Goal: Task Accomplishment & Management: Use online tool/utility

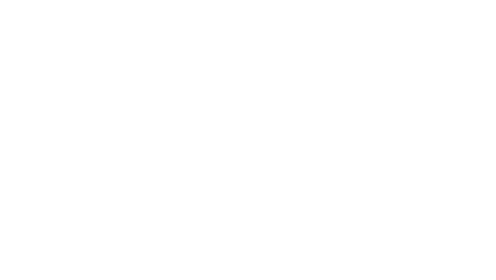
select select "Song"
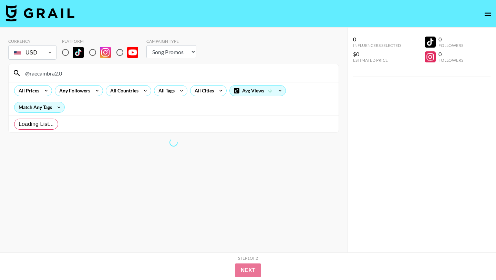
type input "@raecambra2.0"
click at [66, 53] on input "radio" at bounding box center [65, 52] width 14 height 14
radio input "true"
click at [30, 74] on input "@raecambra2.0" at bounding box center [177, 73] width 313 height 11
type input "raecambra2.0"
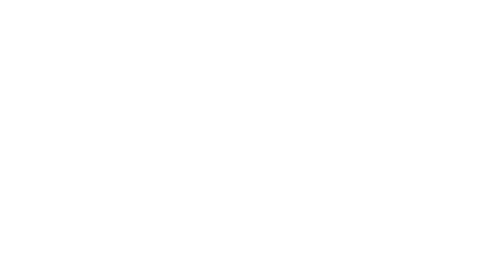
select select "Song"
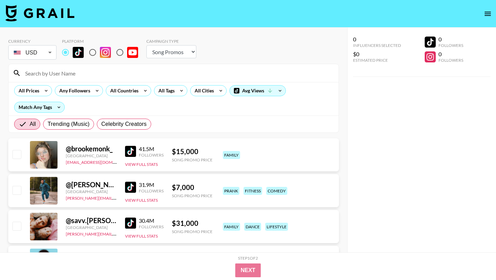
click at [85, 76] on input at bounding box center [177, 73] width 313 height 11
paste input "@rinischassler"
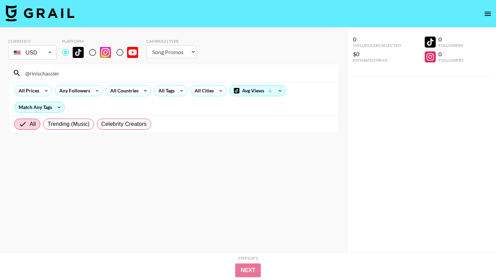
click at [30, 73] on input "@rinischassler" at bounding box center [177, 73] width 313 height 11
click at [68, 71] on input "rinischassler" at bounding box center [177, 73] width 313 height 11
click at [136, 77] on input "rinischassler" at bounding box center [177, 73] width 313 height 11
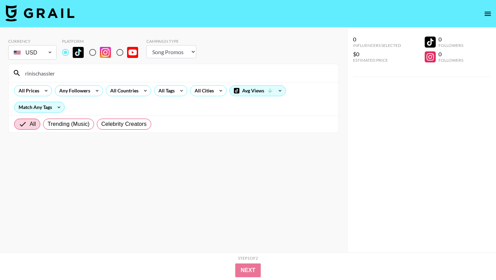
paste input "@sophia.[PERSON_NAME]"
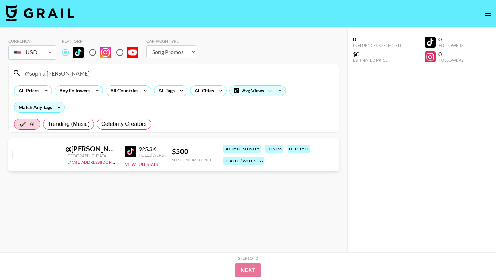
type input "@sophia.[PERSON_NAME]"
